Goal: Task Accomplishment & Management: Use online tool/utility

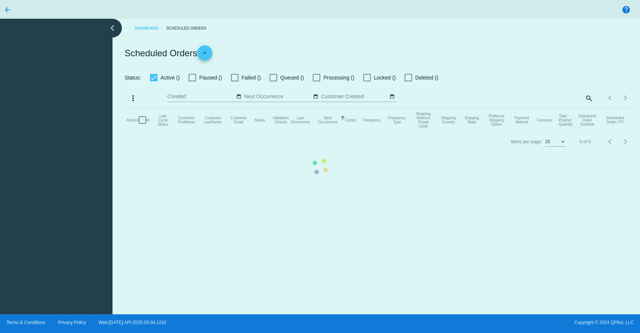
checkbox input "true"
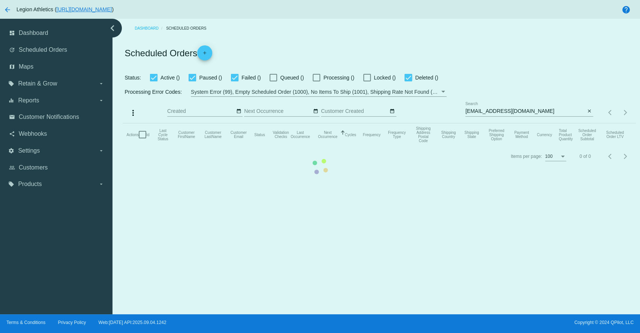
click at [490, 123] on mat-table "Actions Id Last Cycle Status Customer FirstName Customer LastName Customer Emai…" at bounding box center [379, 134] width 513 height 23
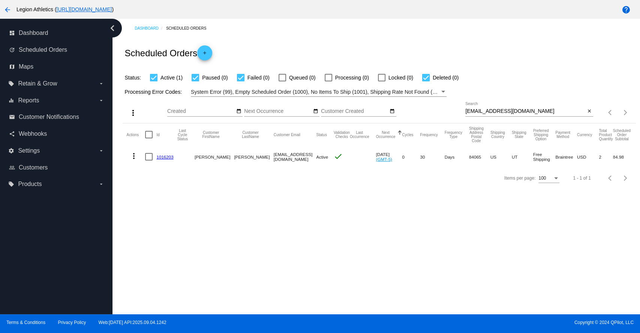
click at [490, 113] on input "[EMAIL_ADDRESS][DOMAIN_NAME]" at bounding box center [525, 111] width 120 height 6
paste input "[EMAIL_ADDRESS][DOMAIN_NAME]"
type input "[EMAIL_ADDRESS][DOMAIN_NAME]"
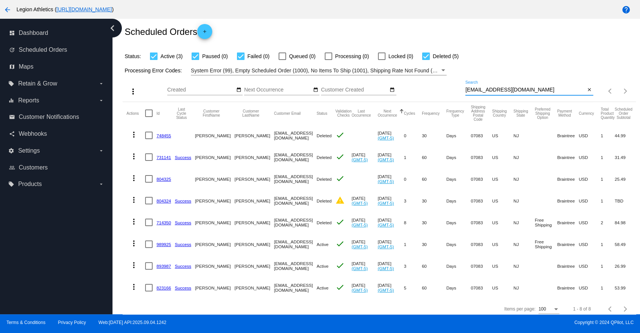
scroll to position [33, 0]
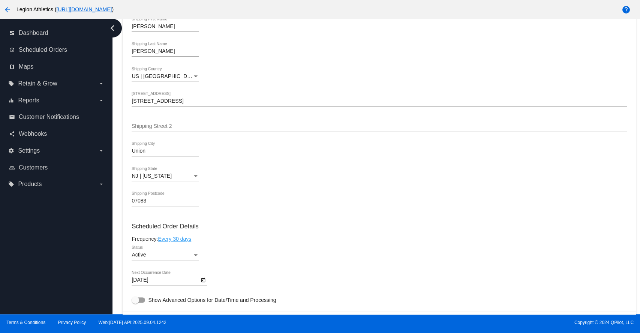
scroll to position [417, 0]
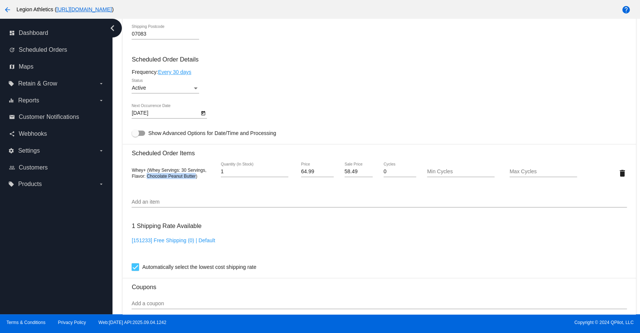
drag, startPoint x: 147, startPoint y: 180, endPoint x: 195, endPoint y: 179, distance: 48.4
click at [195, 179] on span "Whey+ (Whey Servings: 30 Servings, Flavor: Chocolate Peanut Butter)" at bounding box center [169, 173] width 75 height 11
copy span "Chocolate Peanut Butter"
click at [141, 172] on span "Whey+ (Whey Servings: 30 Servings, Flavor: Chocolate Peanut Butter)" at bounding box center [169, 173] width 75 height 11
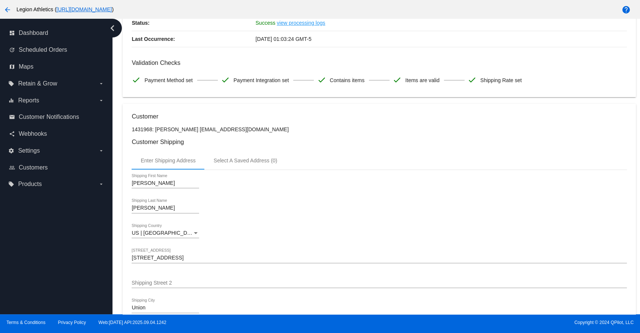
scroll to position [0, 0]
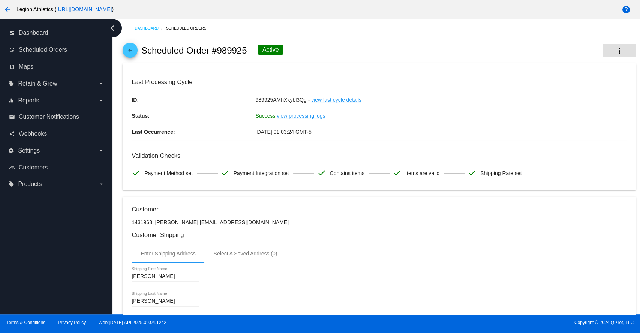
click at [615, 51] on mat-icon "more_vert" at bounding box center [619, 51] width 9 height 9
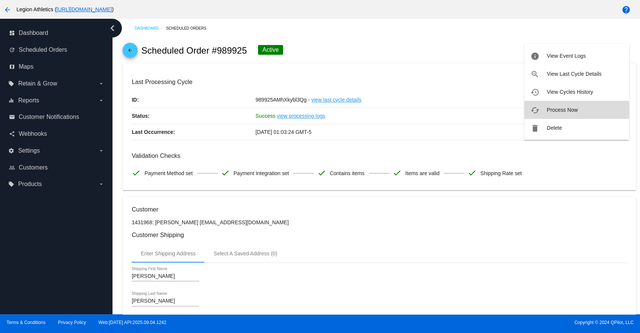
click at [560, 110] on span "Process Now" at bounding box center [562, 110] width 31 height 6
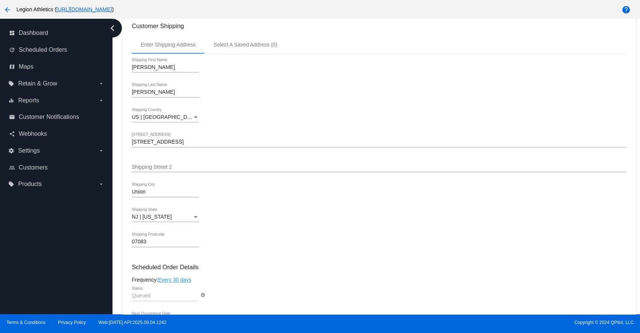
scroll to position [138, 0]
